Goal: Find specific page/section: Find specific page/section

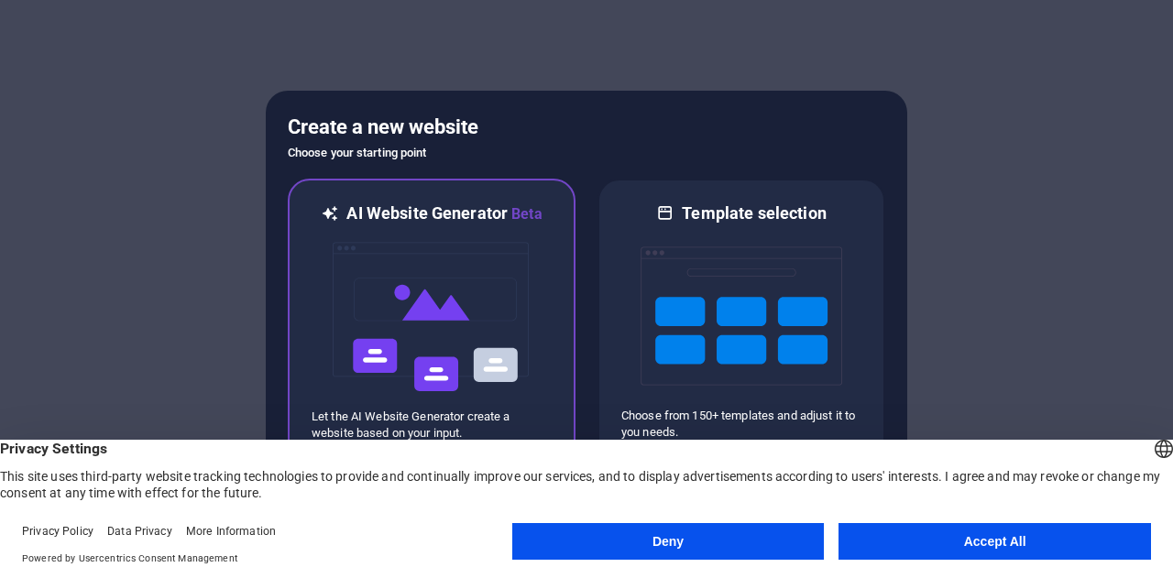
click at [471, 330] on img at bounding box center [432, 316] width 202 height 183
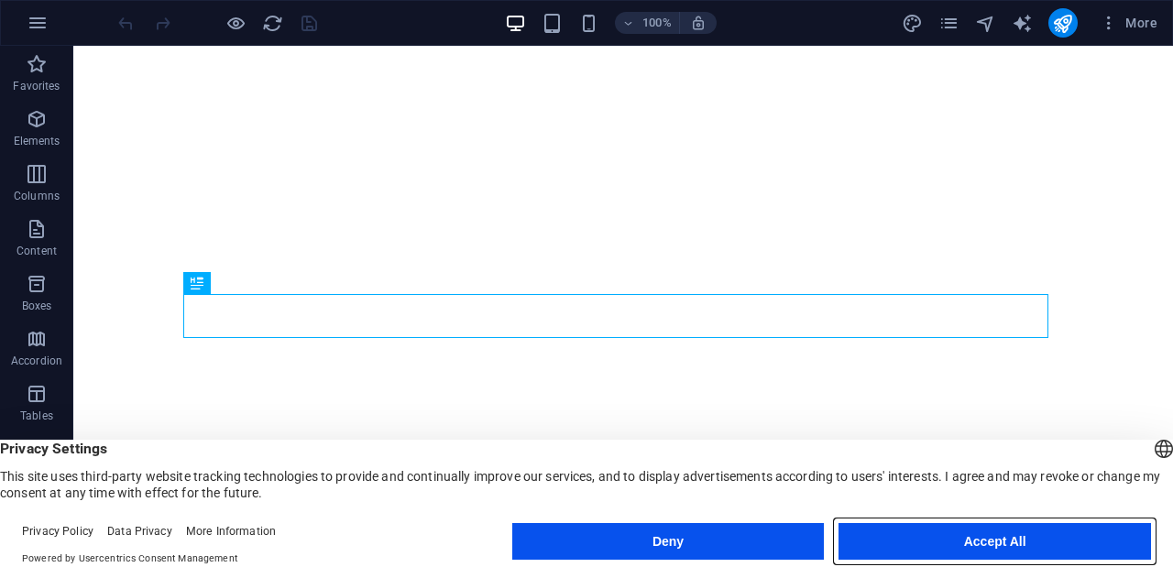
click at [1077, 538] on button "Accept All" at bounding box center [995, 541] width 313 height 37
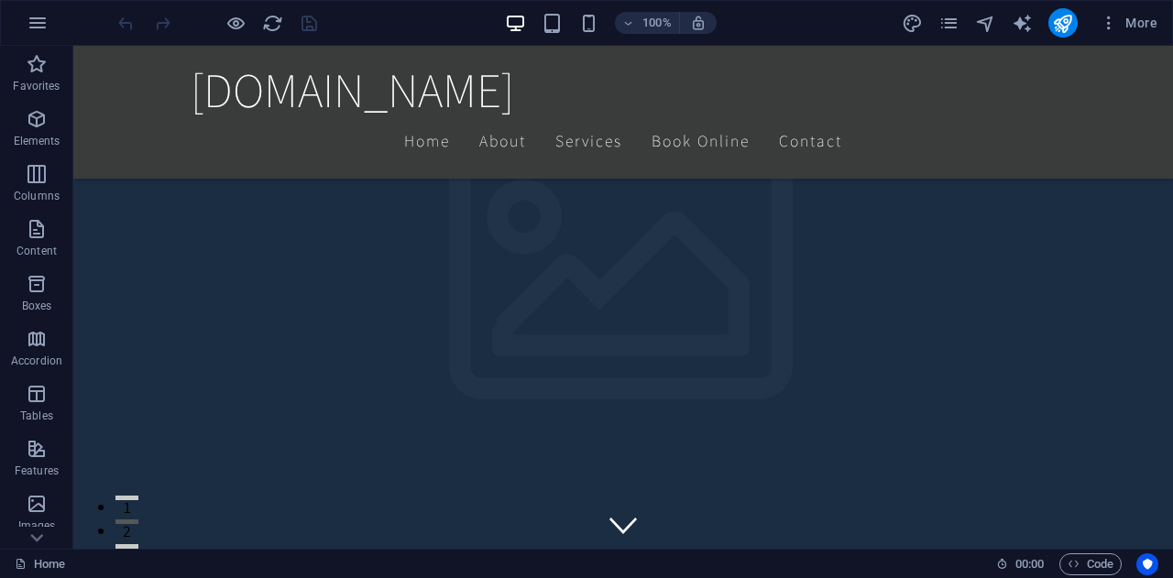
scroll to position [275, 0]
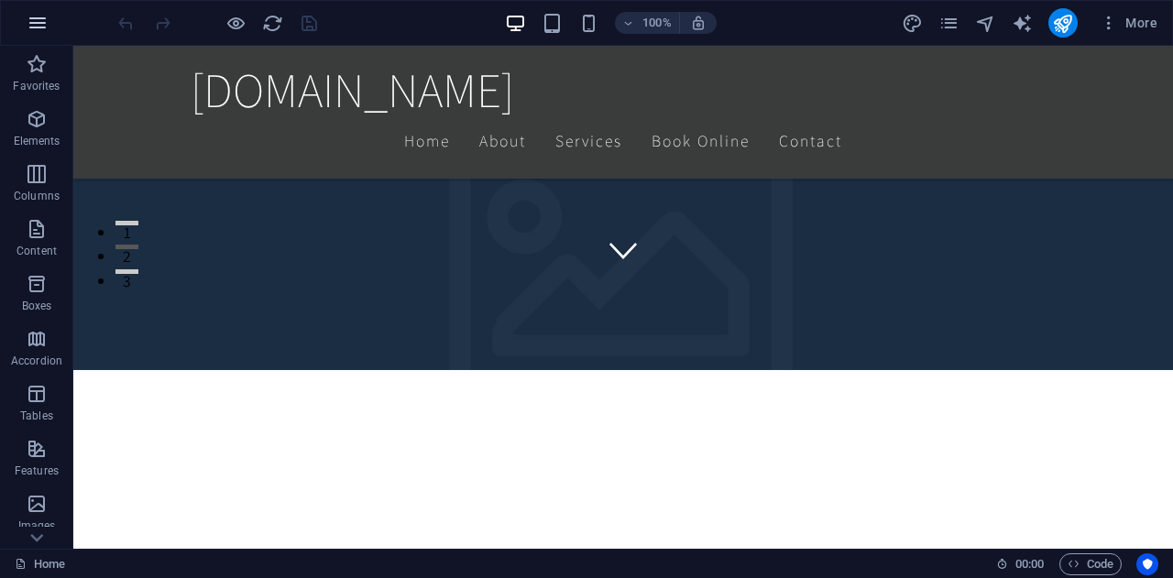
click at [38, 16] on icon "button" at bounding box center [38, 23] width 22 height 22
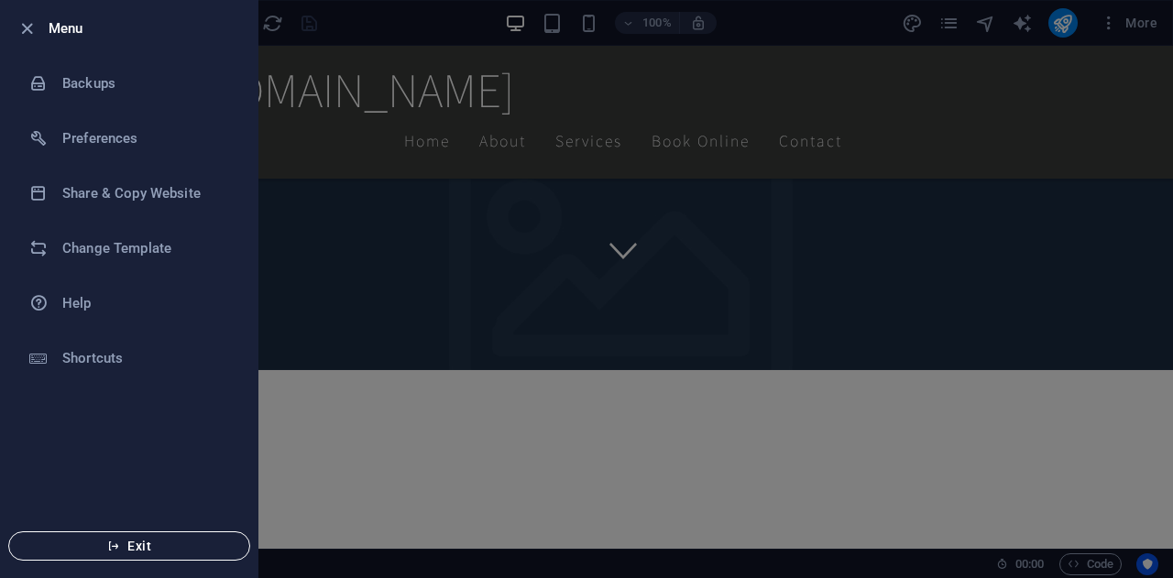
click at [126, 555] on button "Exit" at bounding box center [129, 546] width 242 height 29
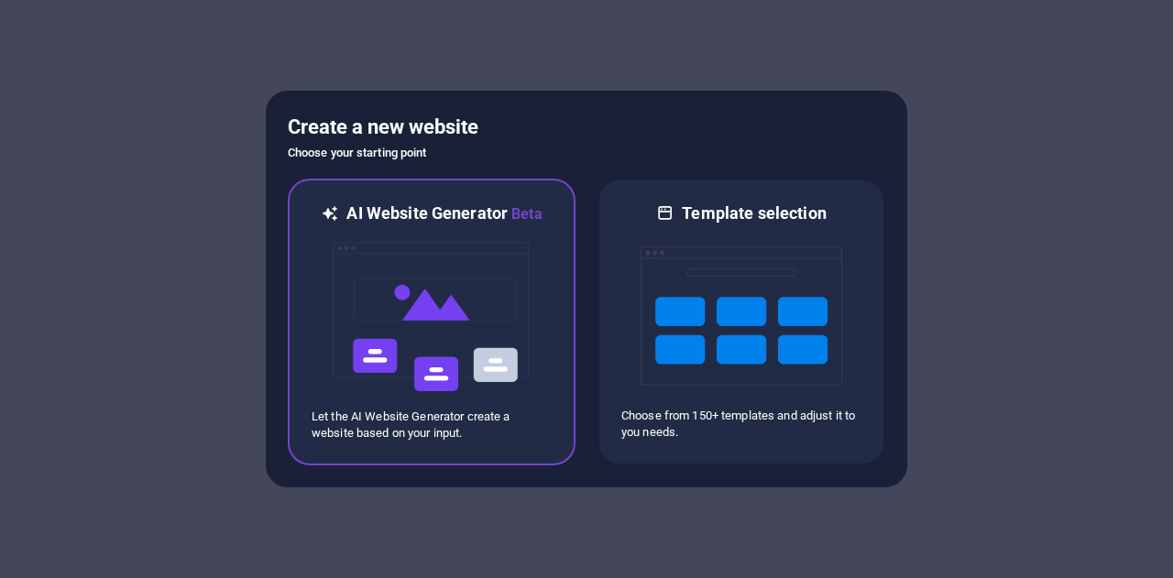
click at [382, 303] on img at bounding box center [432, 316] width 202 height 183
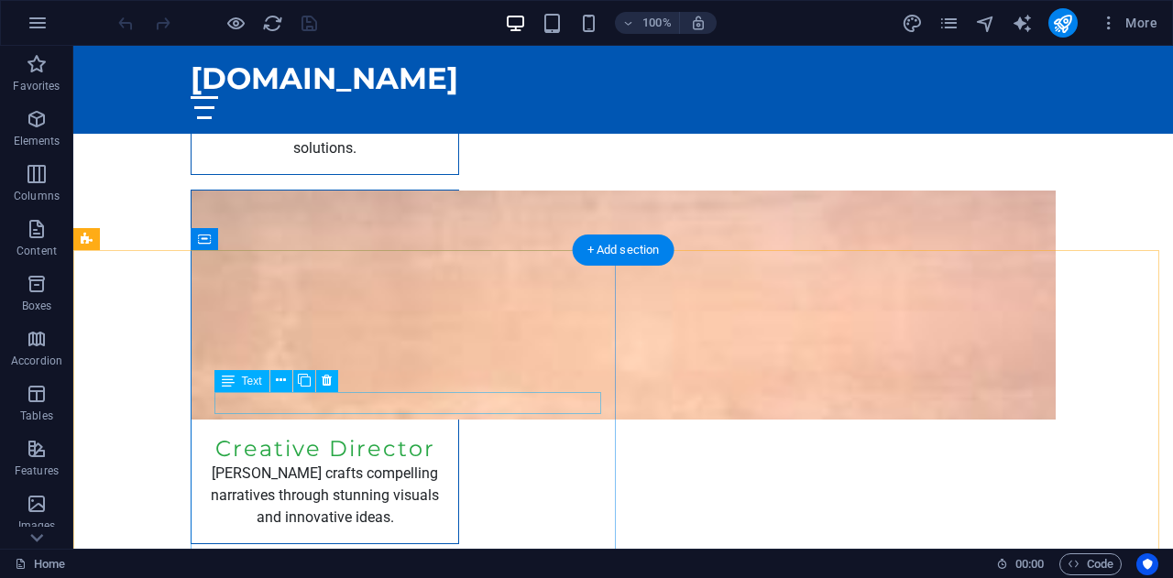
scroll to position [5272, 0]
